Goal: Information Seeking & Learning: Check status

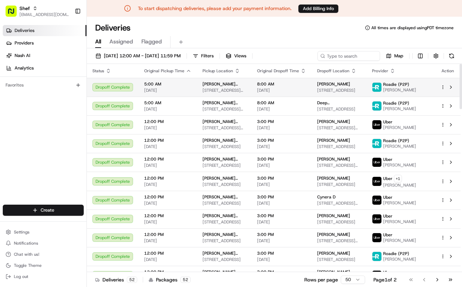
click at [194, 89] on td "5:00 AM 08/18/2025" at bounding box center [167, 87] width 58 height 19
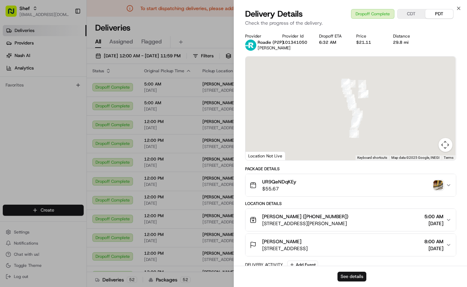
click at [350, 275] on button "See details" at bounding box center [351, 276] width 29 height 10
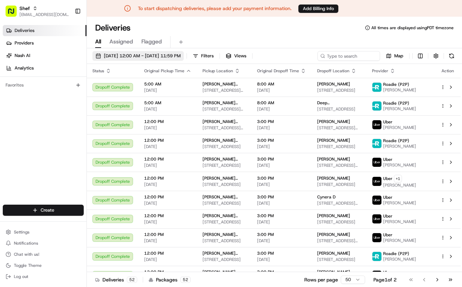
click at [180, 55] on span "08/18/2025 12:00 AM - 08/18/2025 11:59 PM" at bounding box center [142, 56] width 77 height 6
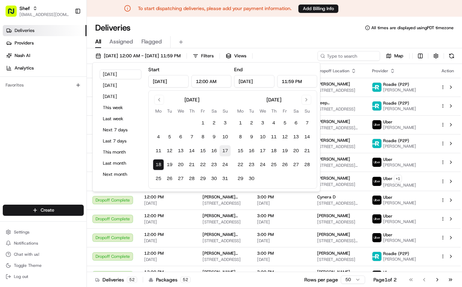
click at [225, 151] on button "17" at bounding box center [224, 150] width 11 height 11
type input "Aug 17, 2025"
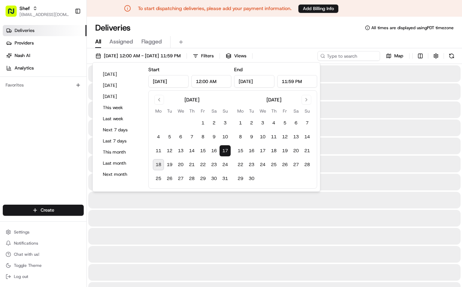
click at [307, 29] on div "Deliveries All times are displayed using PDT timezone" at bounding box center [274, 27] width 375 height 11
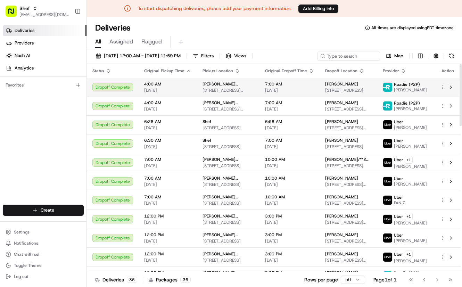
click at [187, 92] on span "08/17/2025" at bounding box center [167, 90] width 47 height 6
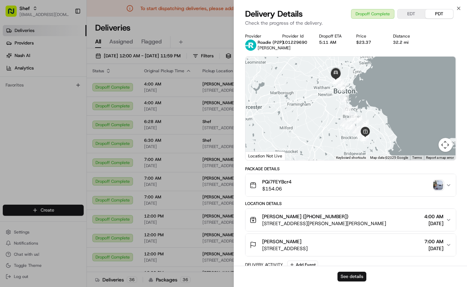
click at [358, 274] on button "See details" at bounding box center [351, 276] width 29 height 10
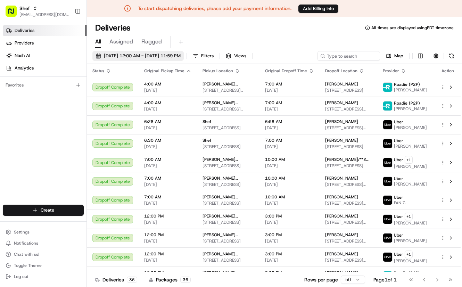
click at [155, 52] on button "08/17/2025 12:00 AM - 08/17/2025 11:59 PM" at bounding box center [137, 56] width 91 height 10
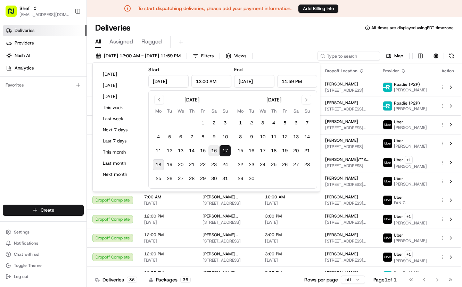
click at [212, 151] on button "16" at bounding box center [213, 150] width 11 height 11
type input "Aug 16, 2025"
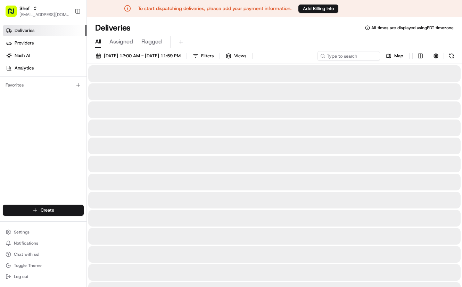
click at [317, 30] on div "Deliveries All times are displayed using PDT timezone" at bounding box center [274, 27] width 375 height 11
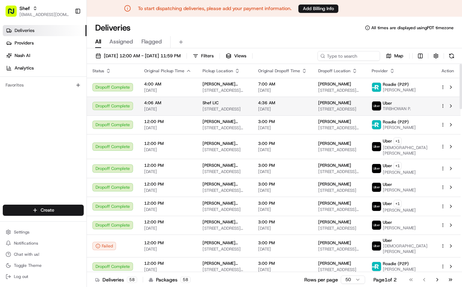
click at [183, 103] on span "4:06 AM" at bounding box center [167, 103] width 47 height 6
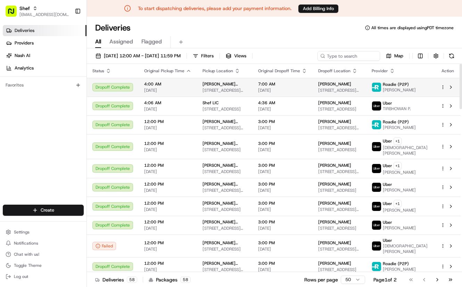
click at [180, 84] on span "4:00 AM" at bounding box center [167, 84] width 47 height 6
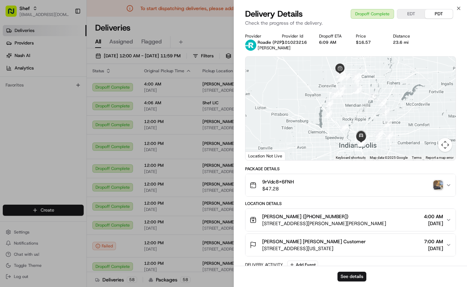
click at [359, 270] on div "See details" at bounding box center [350, 275] width 233 height 21
click at [358, 273] on button "See details" at bounding box center [351, 276] width 29 height 10
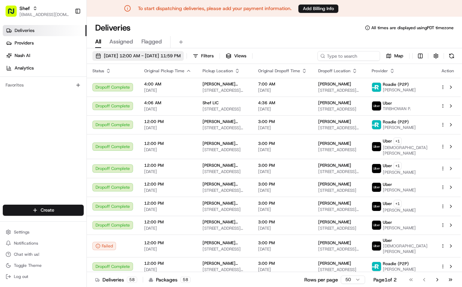
click at [129, 55] on span "08/16/2025 12:00 AM - 08/17/2025 11:59 PM" at bounding box center [142, 56] width 77 height 6
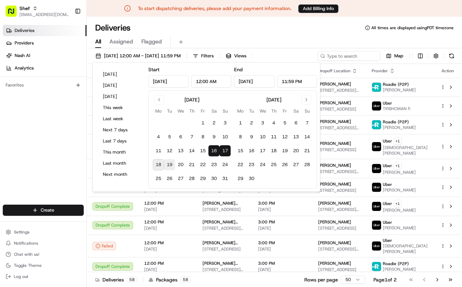
click at [169, 165] on button "19" at bounding box center [169, 164] width 11 height 11
type input "Aug 19, 2025"
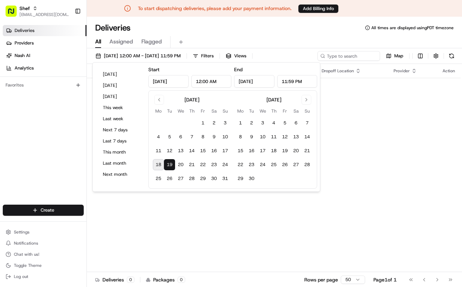
click at [159, 166] on button "18" at bounding box center [158, 164] width 11 height 11
type input "Aug 18, 2025"
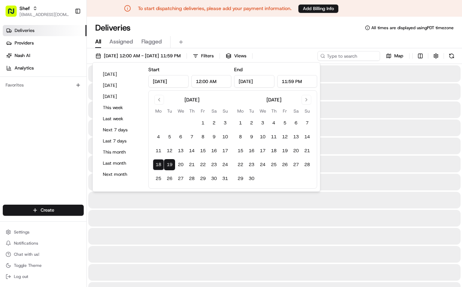
click at [160, 167] on button "18" at bounding box center [158, 164] width 11 height 11
click at [170, 164] on button "19" at bounding box center [169, 164] width 11 height 11
click at [160, 165] on button "18" at bounding box center [158, 164] width 11 height 11
click at [169, 165] on button "19" at bounding box center [169, 164] width 11 height 11
click at [160, 165] on button "18" at bounding box center [158, 164] width 11 height 11
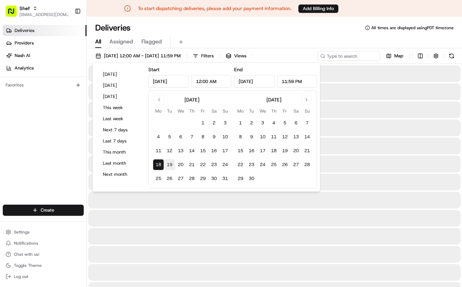
click at [171, 165] on button "19" at bounding box center [169, 164] width 11 height 11
type input "Aug 19, 2025"
click at [171, 165] on button "19" at bounding box center [169, 164] width 11 height 11
type input "Aug 19, 2025"
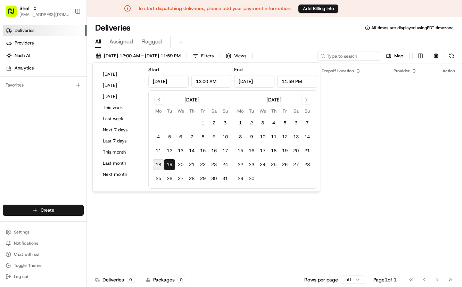
click at [270, 31] on div "Deliveries All times are displayed using PDT timezone" at bounding box center [274, 27] width 375 height 11
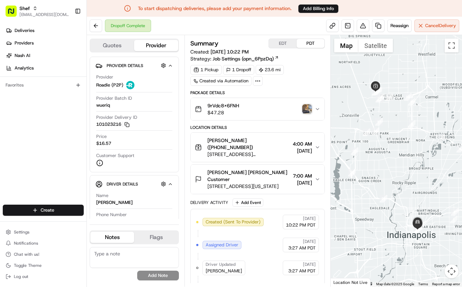
click at [319, 146] on icon "button" at bounding box center [317, 147] width 6 height 6
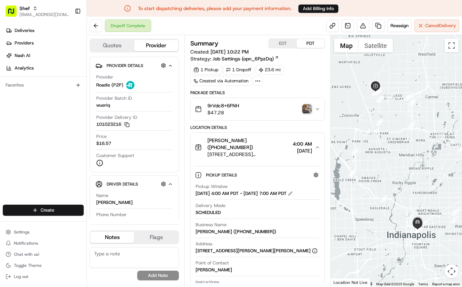
click at [317, 145] on icon "button" at bounding box center [317, 147] width 6 height 6
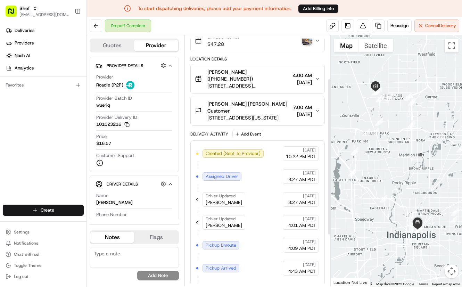
scroll to position [69, 0]
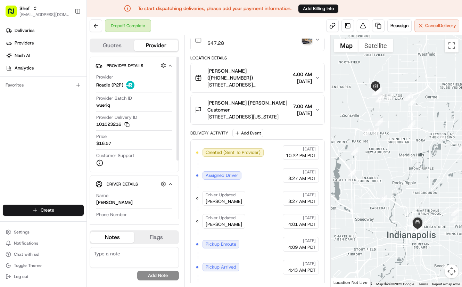
click at [49, 161] on div "Deliveries Providers Nash AI Analytics Favorites" at bounding box center [43, 115] width 86 height 186
click at [46, 162] on div "Deliveries Providers Nash AI Analytics Favorites" at bounding box center [43, 115] width 86 height 186
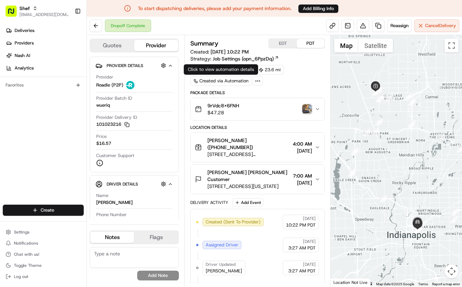
click at [240, 79] on div "Created via Automation" at bounding box center [220, 81] width 61 height 10
